Goal: Find contact information: Find contact information

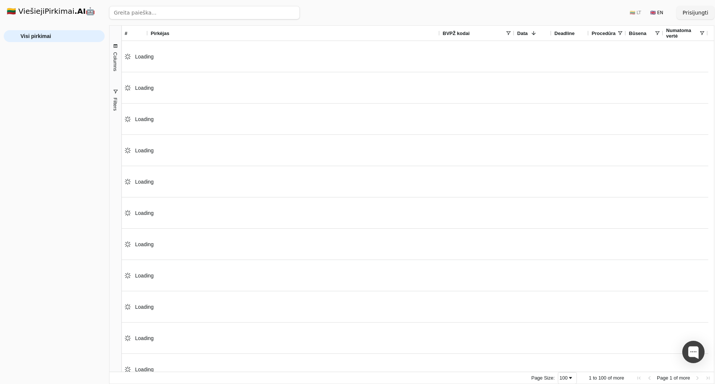
click at [64, 357] on div "For Trial Use Only" at bounding box center [63, 359] width 65 height 23
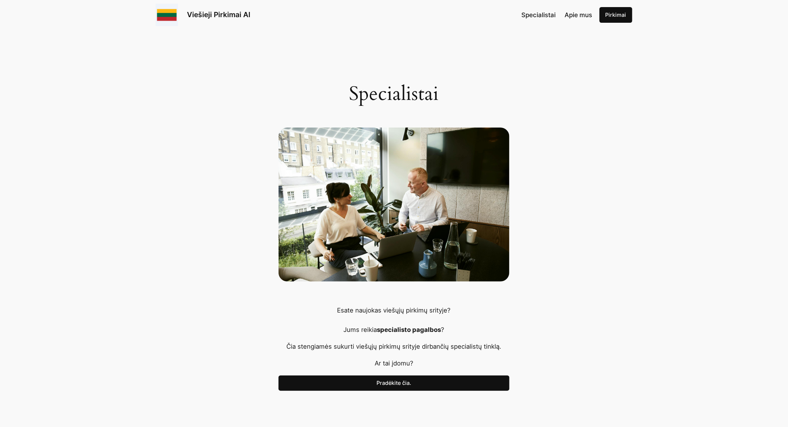
click at [608, 13] on link "Pirkimai" at bounding box center [616, 15] width 33 height 16
click at [612, 19] on link "Pirkimai" at bounding box center [616, 15] width 33 height 16
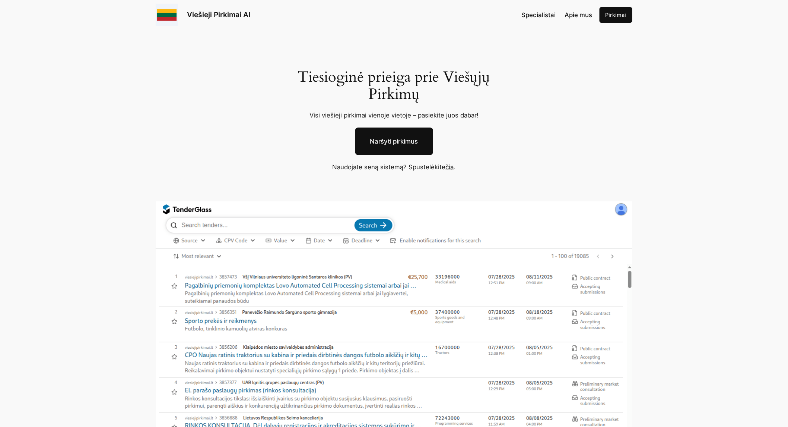
click at [447, 168] on link "čia" at bounding box center [450, 166] width 8 height 7
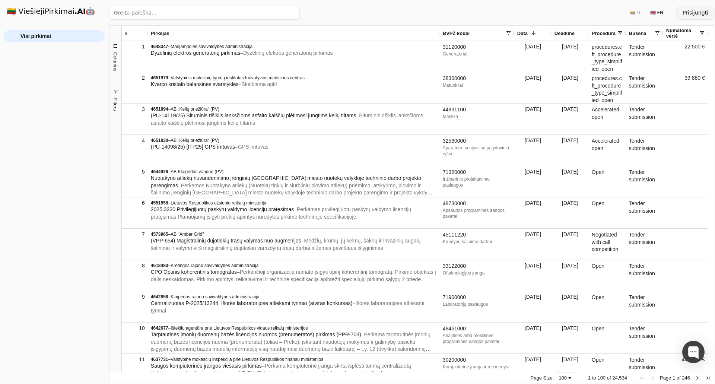
click at [531, 33] on span at bounding box center [534, 33] width 6 height 6
